Goal: Task Accomplishment & Management: Use online tool/utility

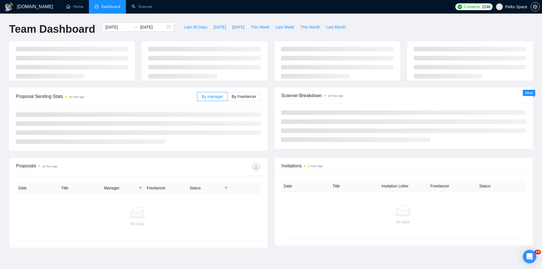
type input "[DATE]"
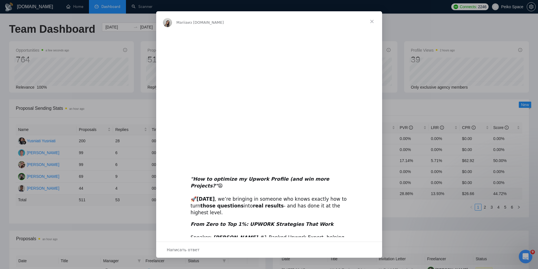
click at [5, 123] on div "Мессенджер Intercom" at bounding box center [269, 134] width 538 height 269
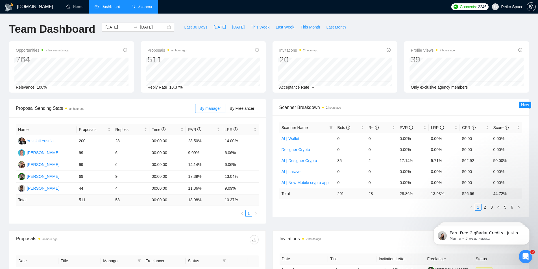
click at [143, 8] on link "Scanner" at bounding box center [142, 6] width 21 height 5
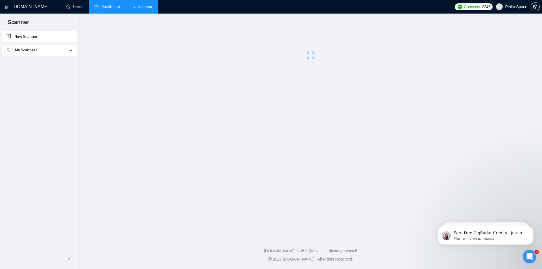
click at [105, 5] on link "Dashboard" at bounding box center [108, 6] width 26 height 5
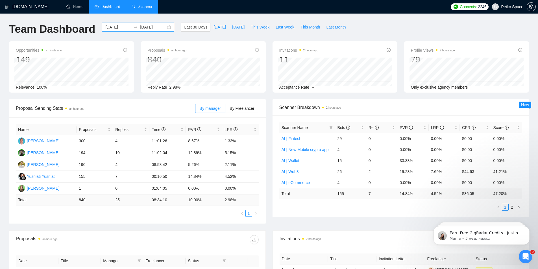
click at [166, 26] on div "[DATE] [DATE]" at bounding box center [138, 27] width 72 height 9
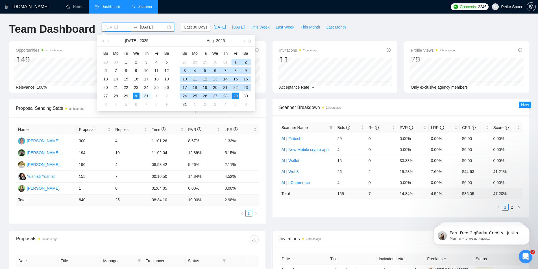
type input "[DATE]"
click at [237, 63] on div "1" at bounding box center [235, 62] width 7 height 7
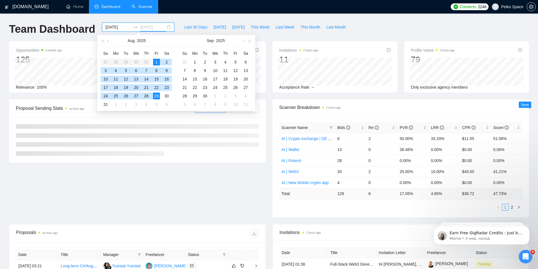
type input "[DATE]"
click at [157, 96] on div "29" at bounding box center [156, 96] width 7 height 7
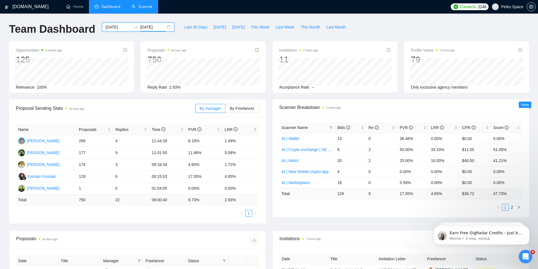
click at [141, 7] on link "Scanner" at bounding box center [142, 6] width 21 height 5
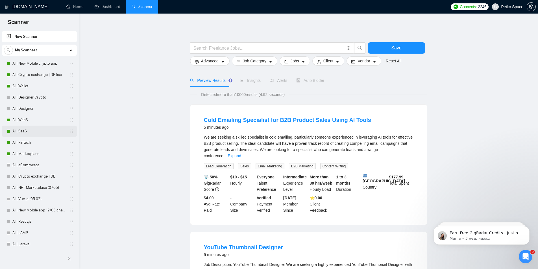
click at [27, 130] on link "AI | SaaS" at bounding box center [39, 131] width 54 height 11
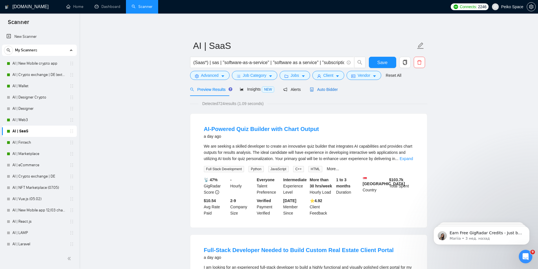
click at [326, 89] on span "Auto Bidder" at bounding box center [324, 89] width 28 height 5
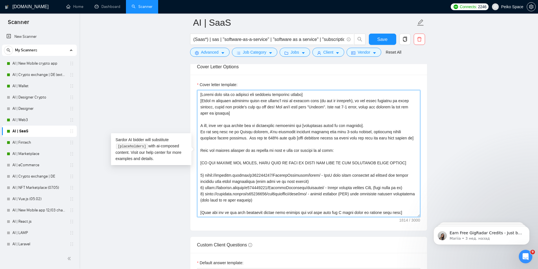
drag, startPoint x: 217, startPoint y: 214, endPoint x: 196, endPoint y: 79, distance: 136.5
click at [196, 79] on div "Cover letter template:" at bounding box center [308, 153] width 237 height 156
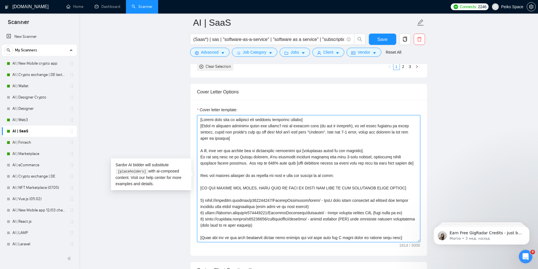
scroll to position [621, 0]
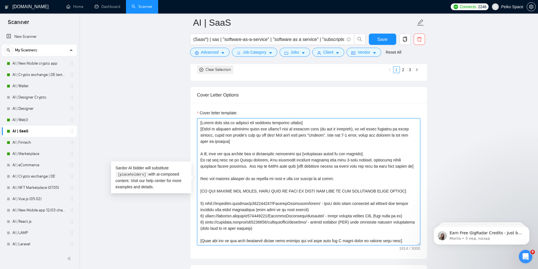
click at [208, 128] on textarea "Cover letter template:" at bounding box center [308, 181] width 223 height 127
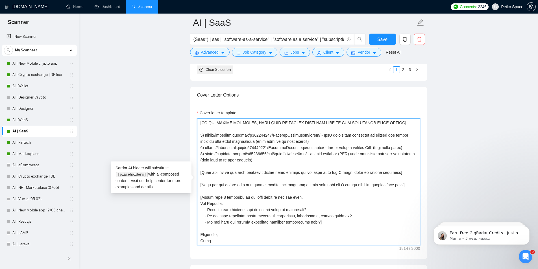
drag, startPoint x: 200, startPoint y: 121, endPoint x: 271, endPoint y: 250, distance: 147.7
click at [271, 250] on div "Cover letter template:" at bounding box center [308, 181] width 237 height 156
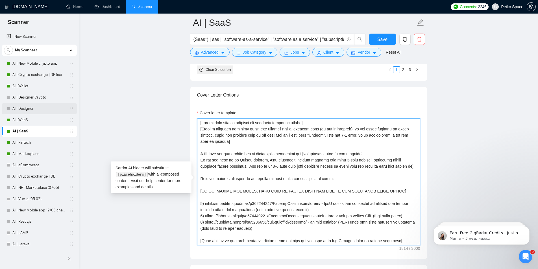
scroll to position [565, 0]
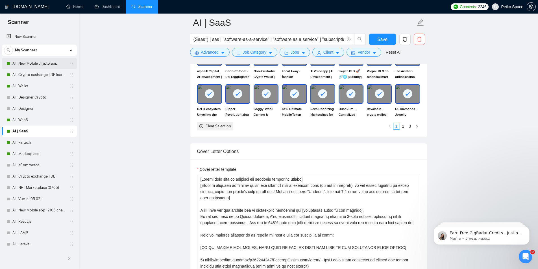
click at [24, 67] on link "AI | New Mobile crypto app" at bounding box center [39, 63] width 54 height 11
